Goal: Check status: Check status

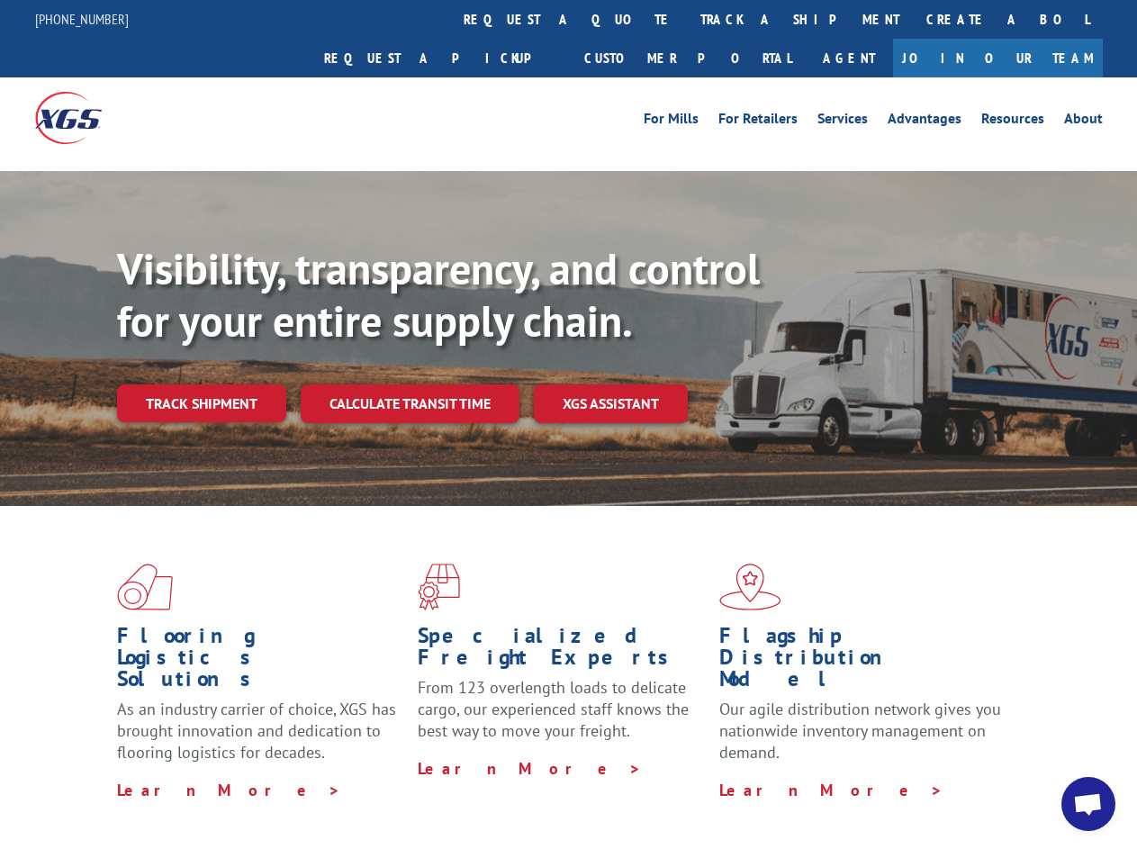
click at [568, 424] on div "Visibility, transparency, and control for your entire supply chain. Track shipm…" at bounding box center [627, 368] width 1020 height 251
click at [687, 19] on link "track a shipment" at bounding box center [800, 19] width 226 height 39
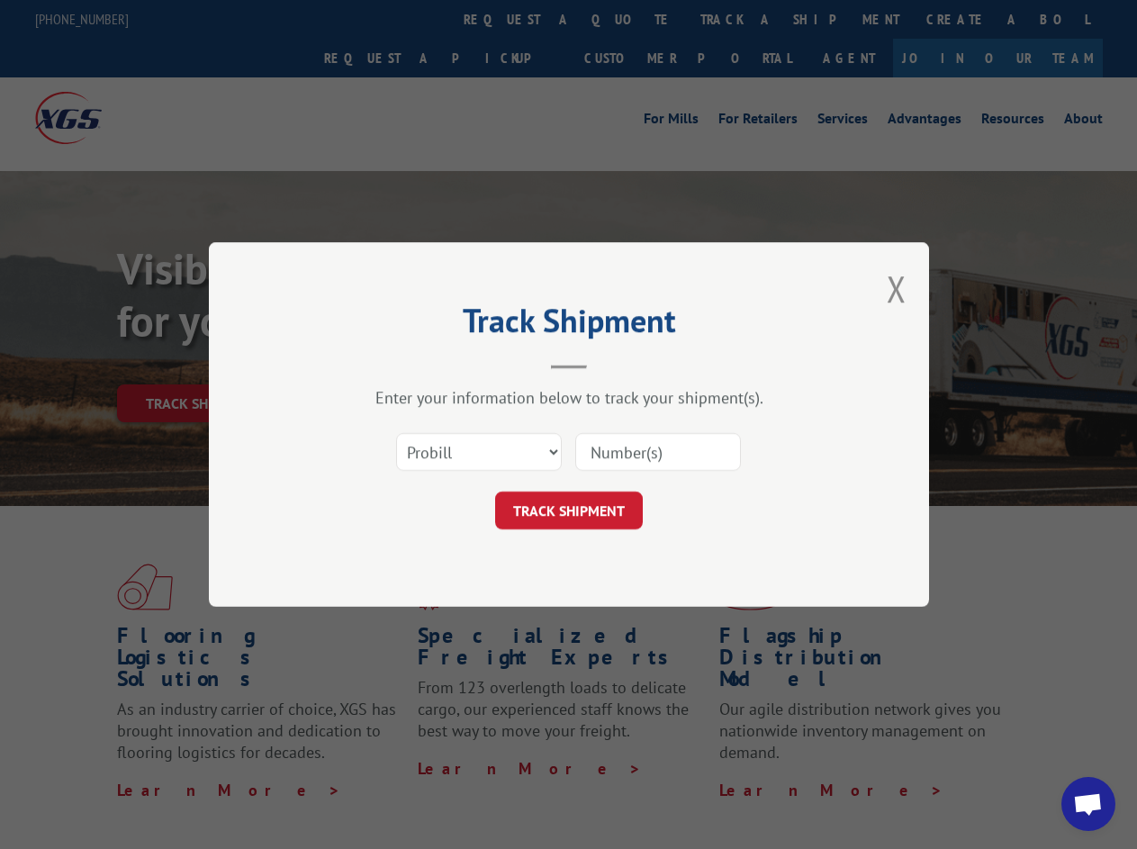
click at [628, 19] on div "Track Shipment Enter your information below to track your shipment(s). Select c…" at bounding box center [568, 424] width 1137 height 849
click at [741, 19] on div "Track Shipment Enter your information below to track your shipment(s). Select c…" at bounding box center [568, 424] width 1137 height 849
click at [201, 364] on div "Track Shipment Enter your information below to track your shipment(s). Select c…" at bounding box center [568, 424] width 1137 height 849
click at [409, 364] on header "Track Shipment" at bounding box center [569, 338] width 540 height 61
click at [611, 364] on header "Track Shipment" at bounding box center [569, 338] width 540 height 61
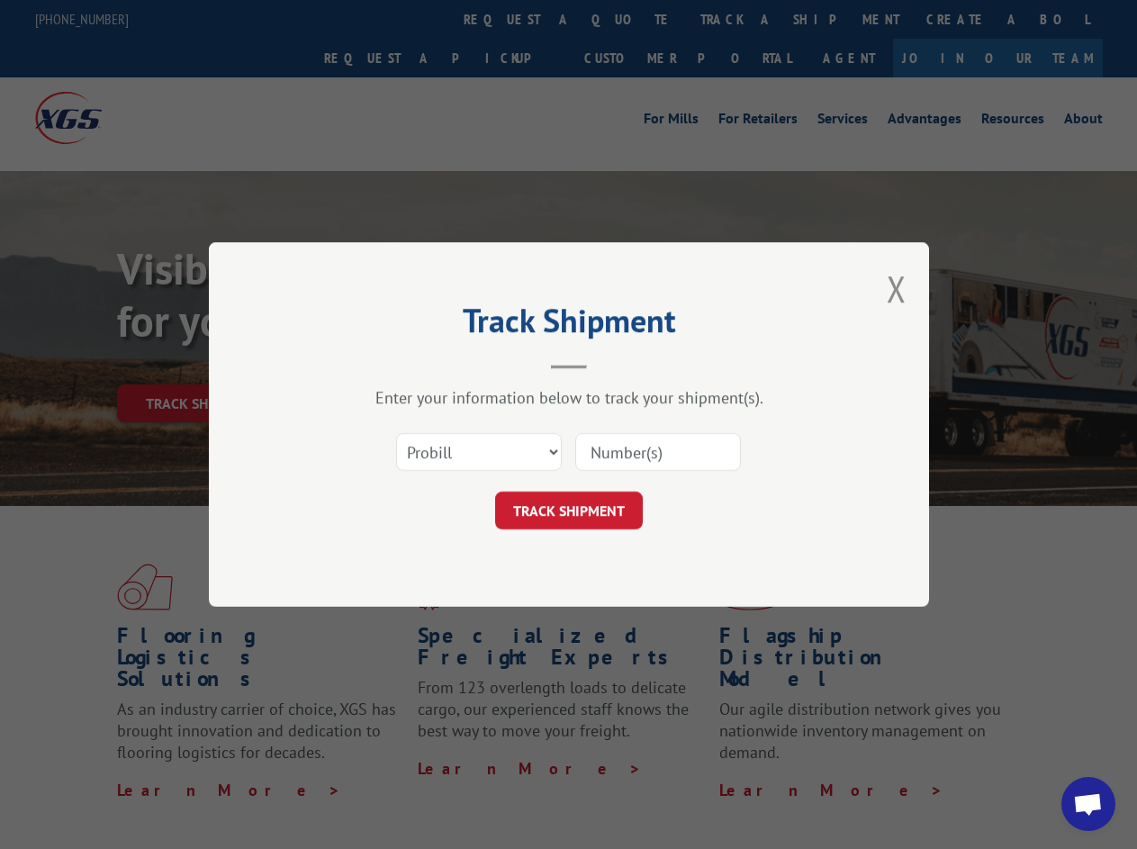
click at [1089, 804] on span "Open chat" at bounding box center [1088, 805] width 30 height 25
